Goal: Transaction & Acquisition: Download file/media

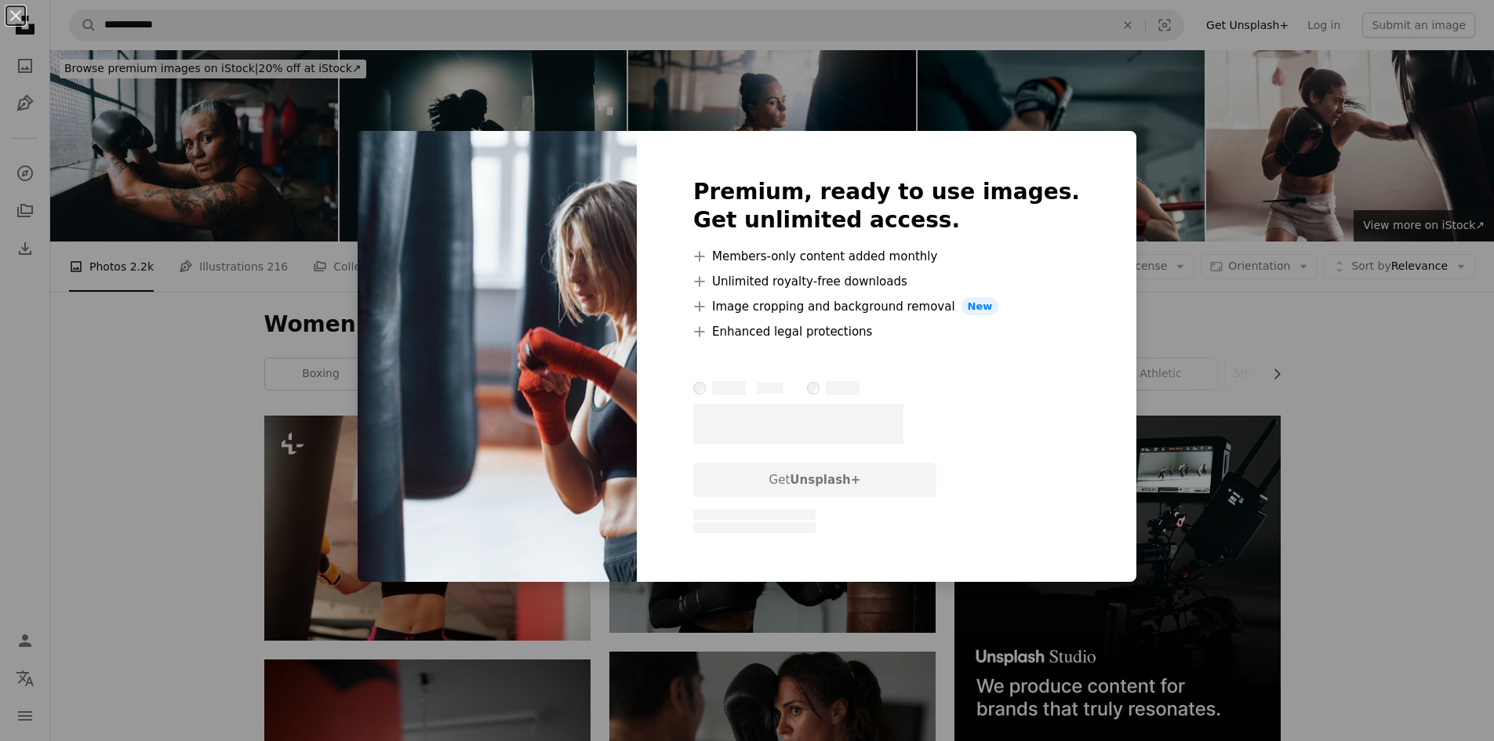
scroll to position [627, 0]
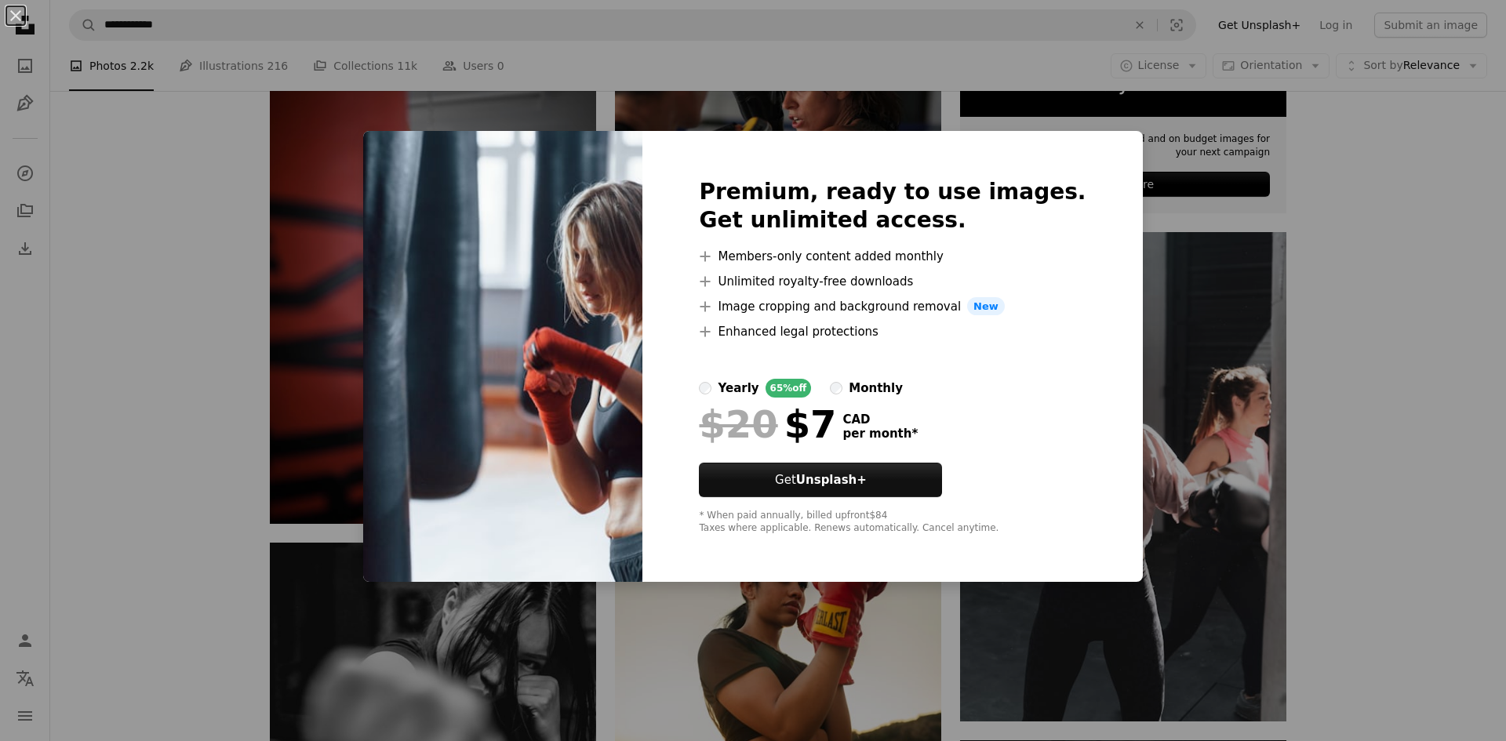
click at [1425, 300] on div "An X shape Premium, ready to use images. Get unlimited access. A plus sign Memb…" at bounding box center [753, 370] width 1506 height 741
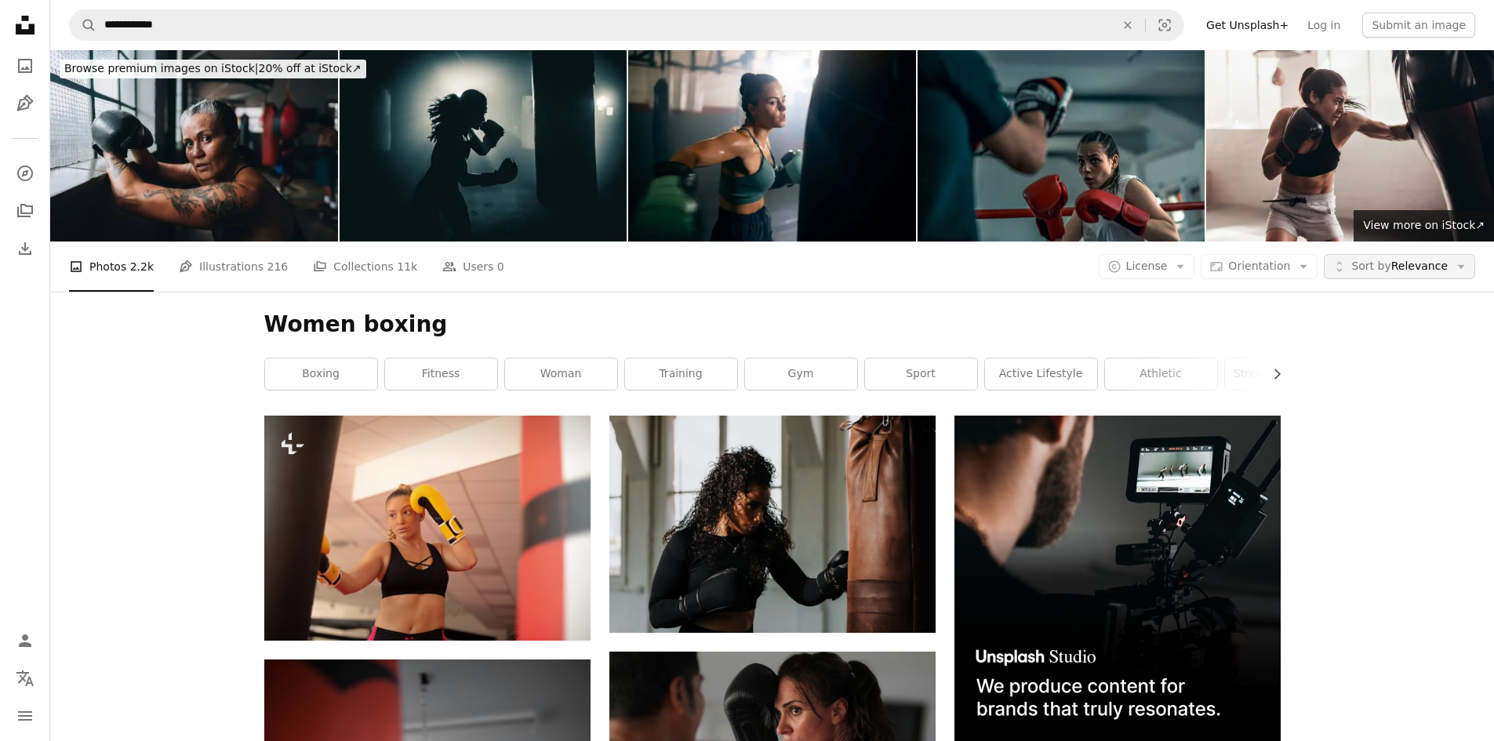
click at [1447, 273] on span "Sort by Relevance" at bounding box center [1400, 267] width 96 height 16
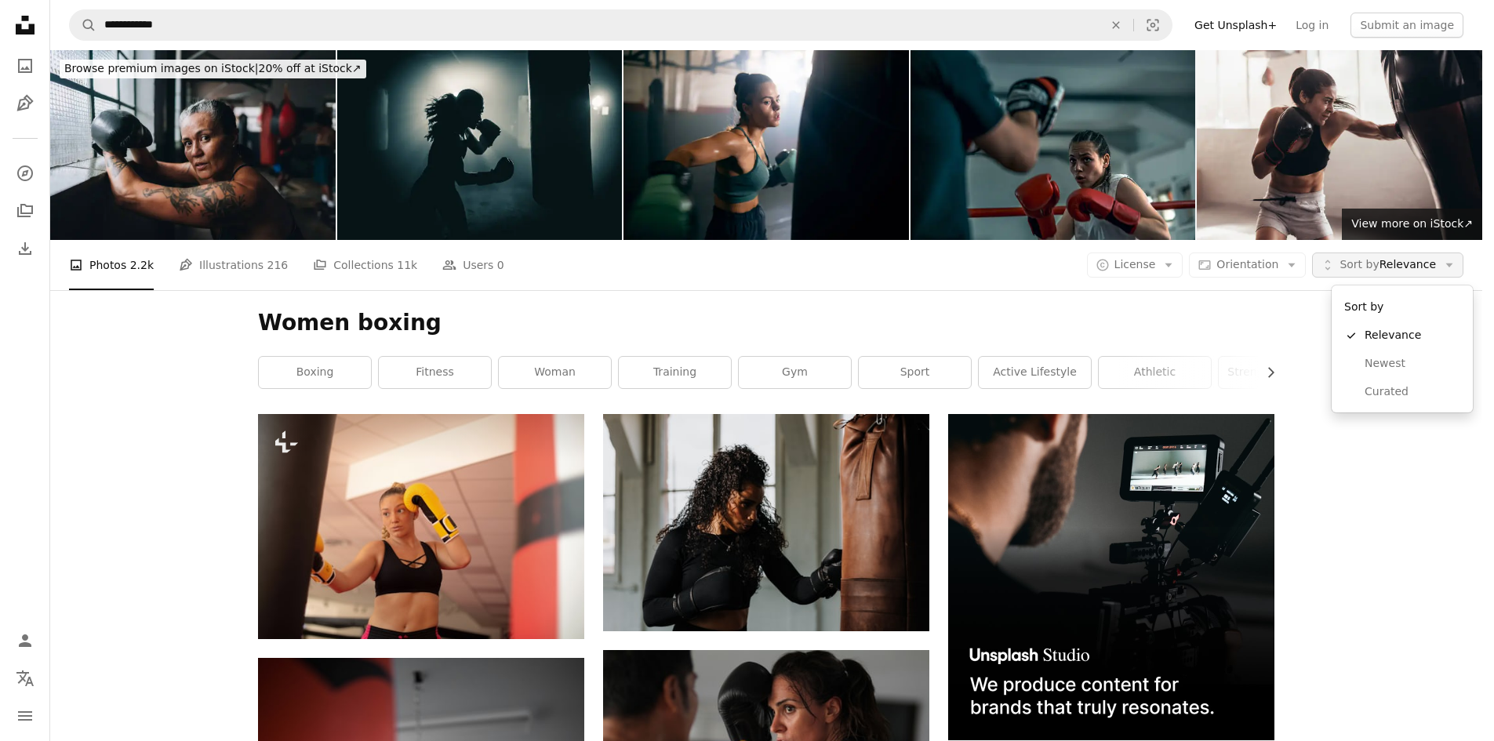
click at [1436, 273] on span "Sort by Relevance" at bounding box center [1388, 265] width 96 height 16
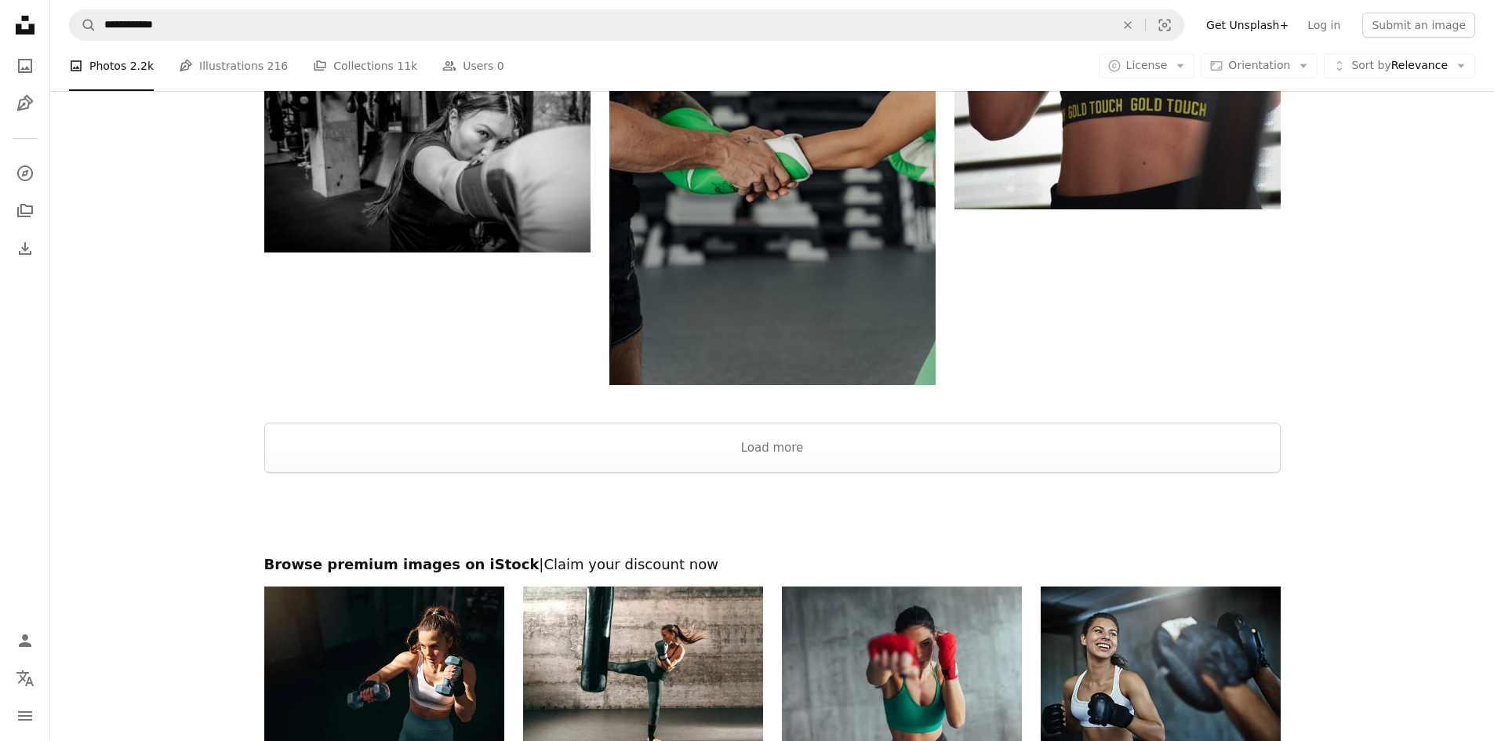
scroll to position [2510, 0]
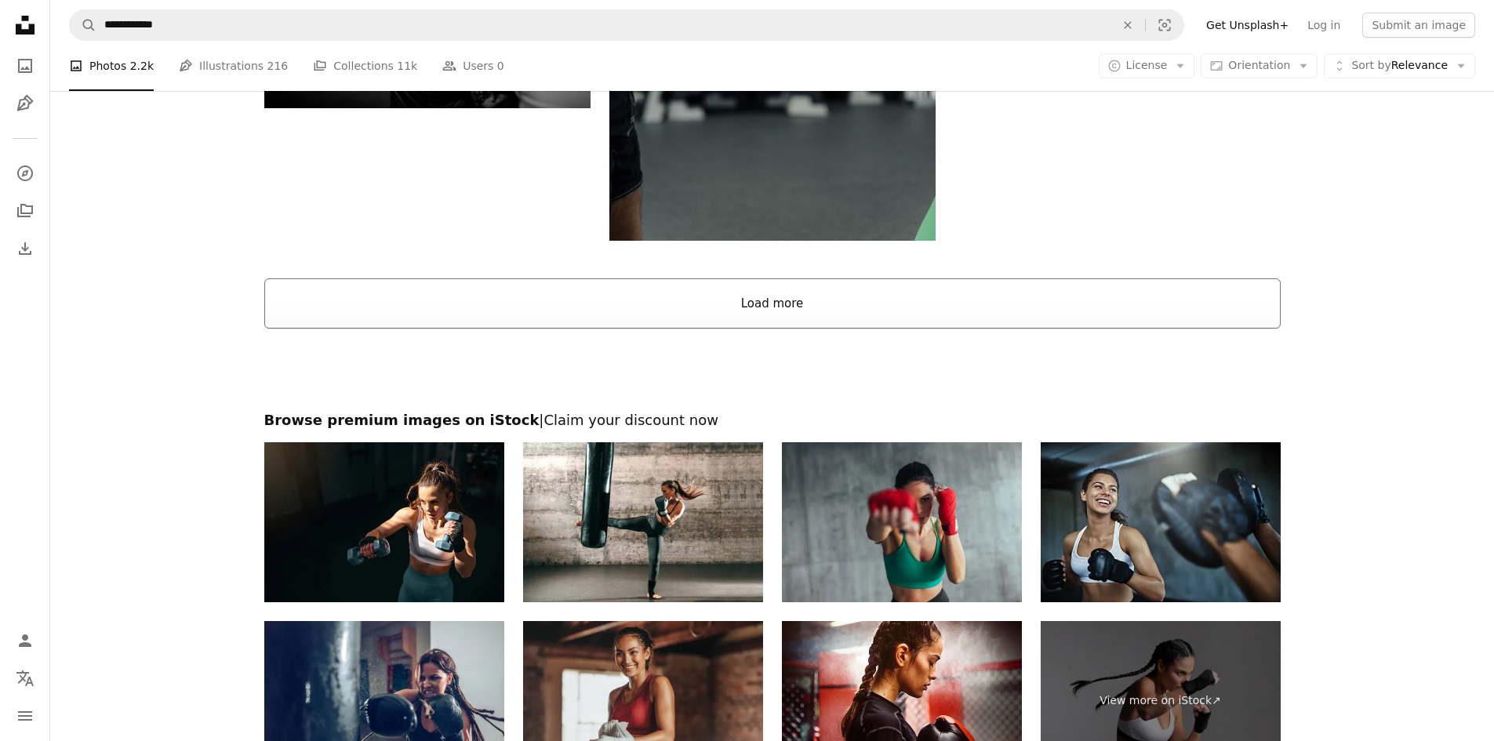
click at [919, 311] on button "Load more" at bounding box center [772, 303] width 1017 height 50
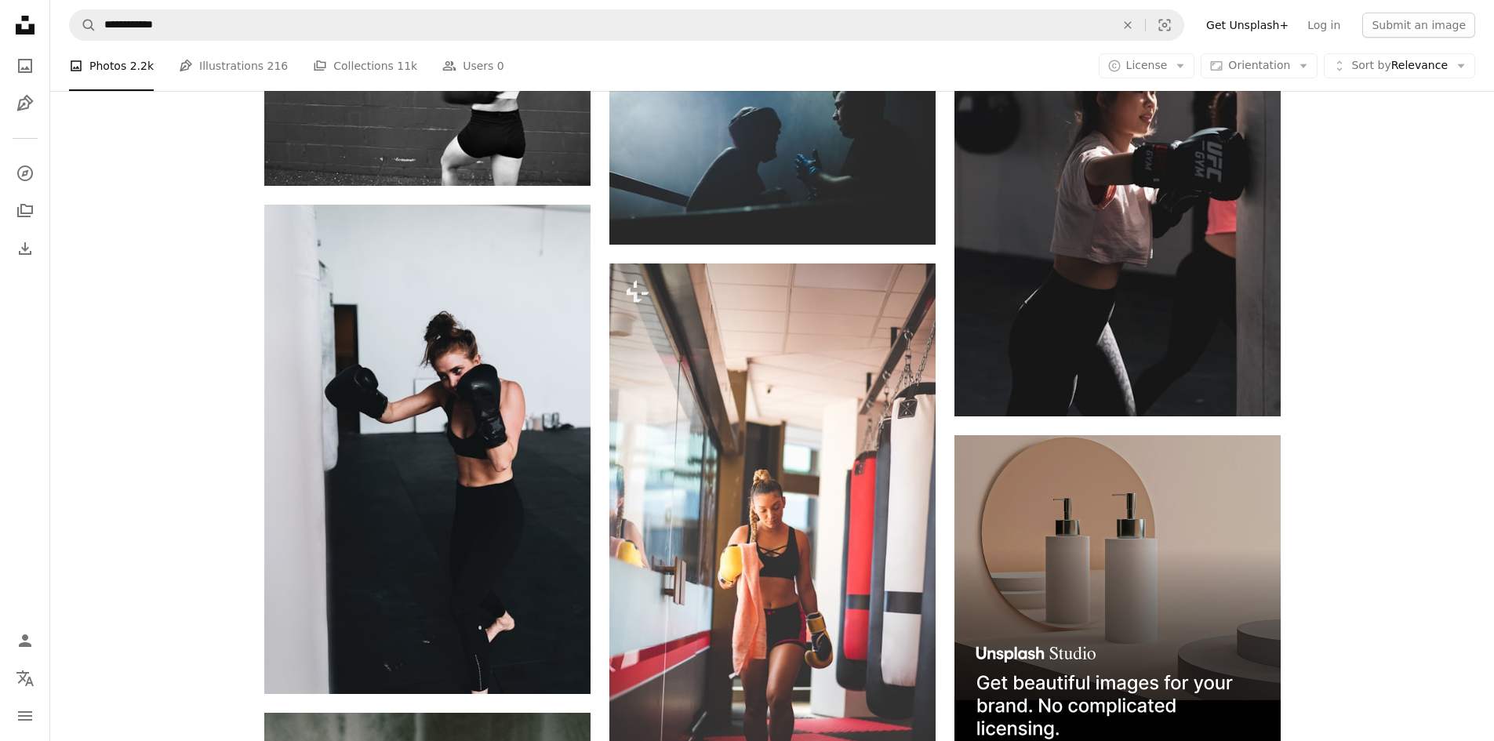
scroll to position [4864, 0]
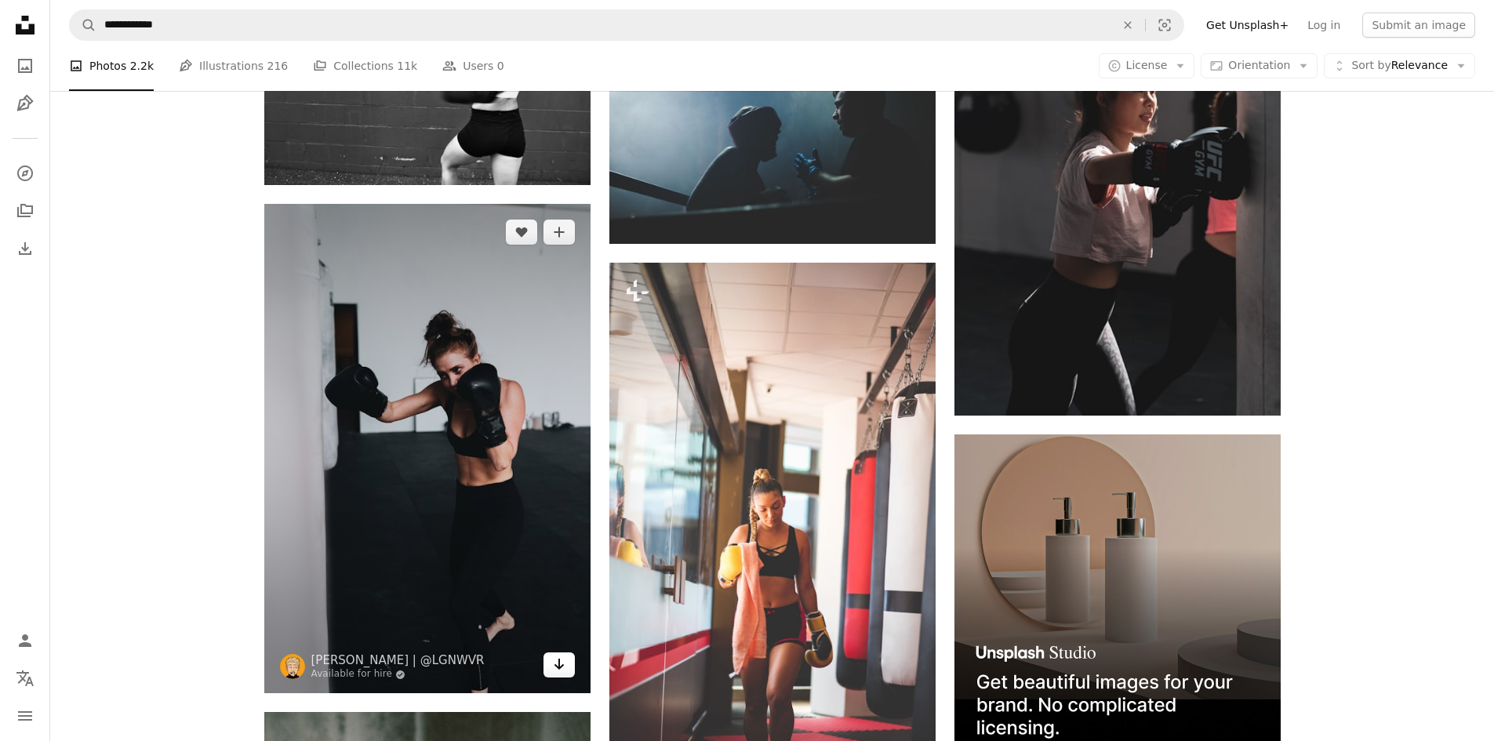
click at [563, 662] on icon "Arrow pointing down" at bounding box center [559, 664] width 13 height 19
